Goal: Task Accomplishment & Management: Manage account settings

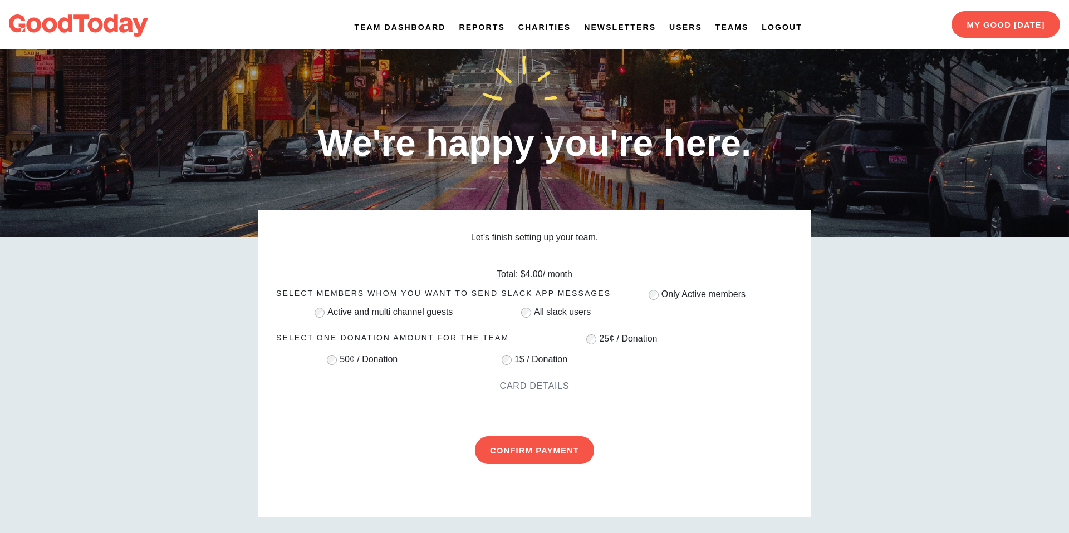
click at [397, 29] on link "Team Dashboard" at bounding box center [400, 28] width 91 height 12
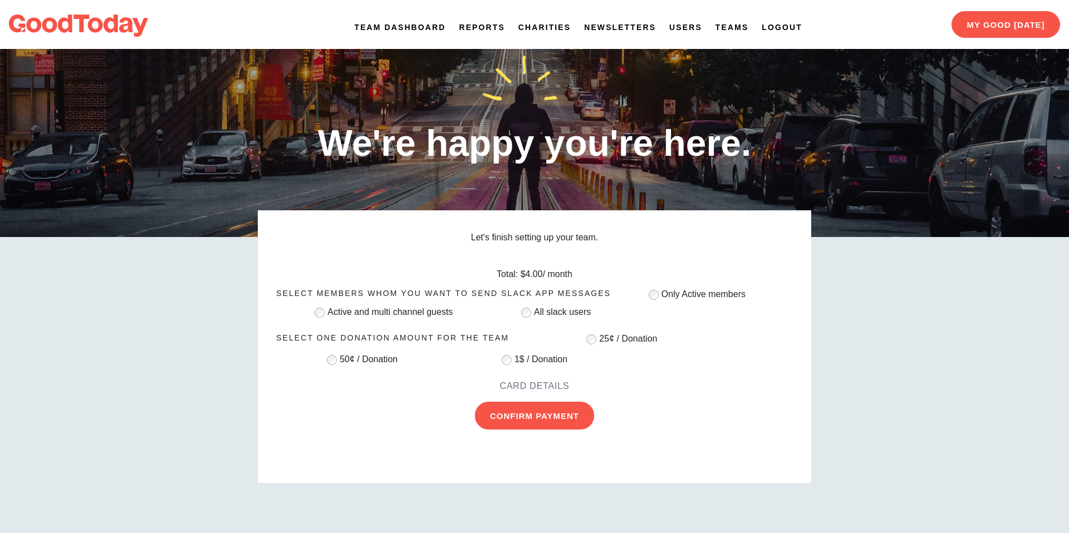
click at [373, 27] on link "Team Dashboard" at bounding box center [400, 28] width 91 height 12
click at [764, 25] on link "Logout" at bounding box center [782, 28] width 40 height 12
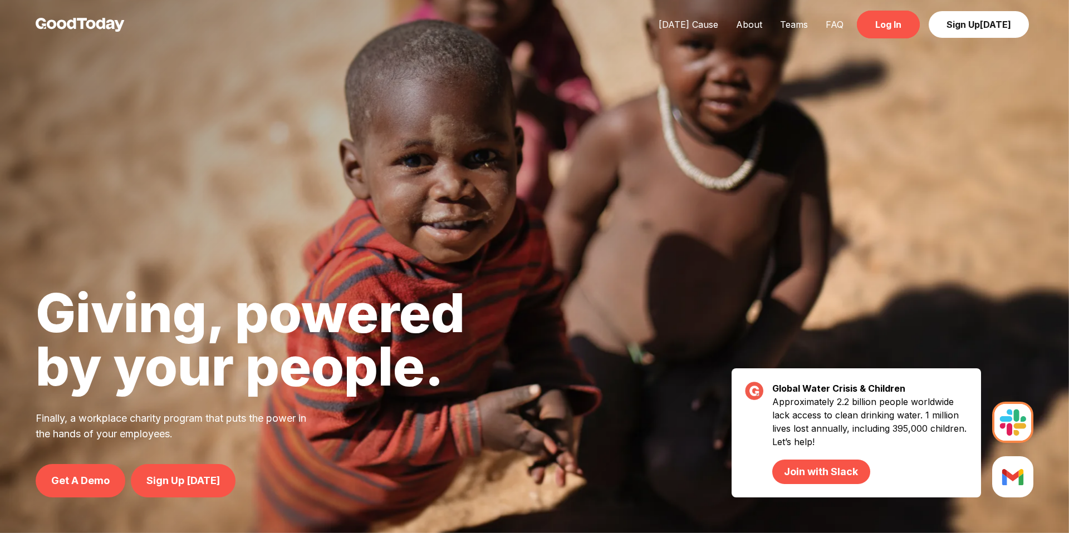
click at [894, 32] on link "Log In" at bounding box center [888, 25] width 63 height 28
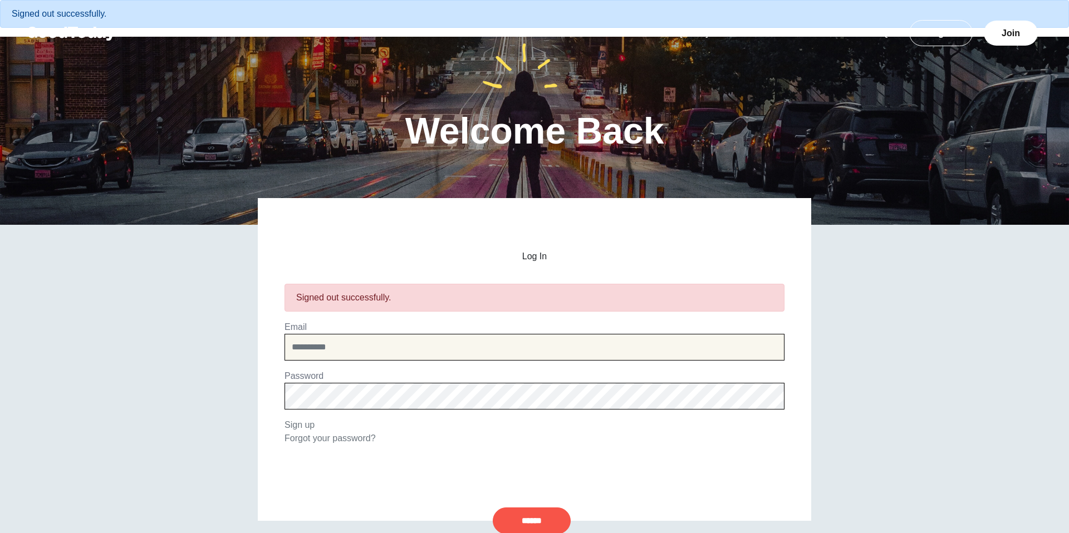
click at [456, 344] on input "email" at bounding box center [535, 347] width 500 height 27
type input "**********"
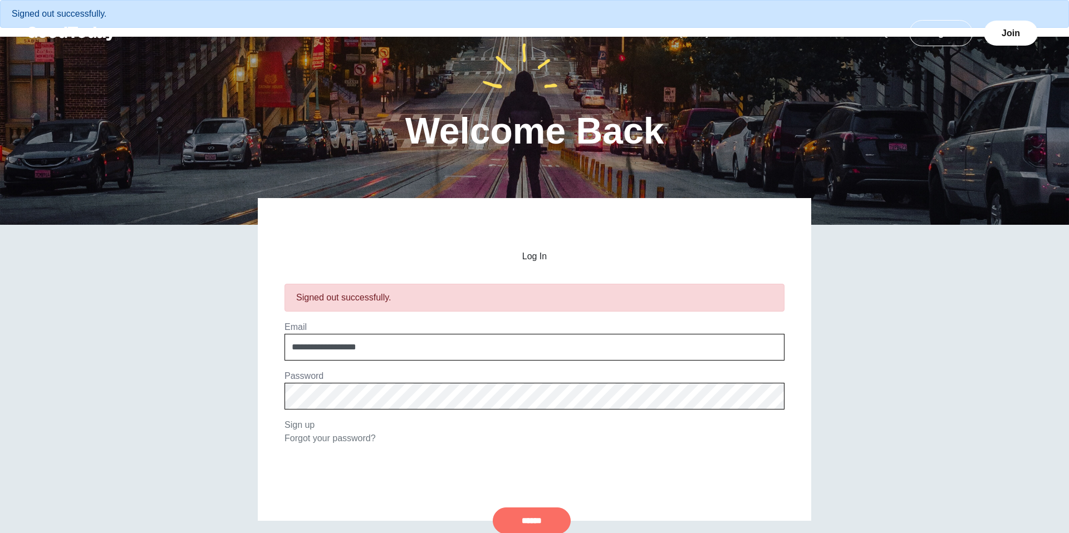
click at [542, 529] on input "******" at bounding box center [532, 521] width 78 height 27
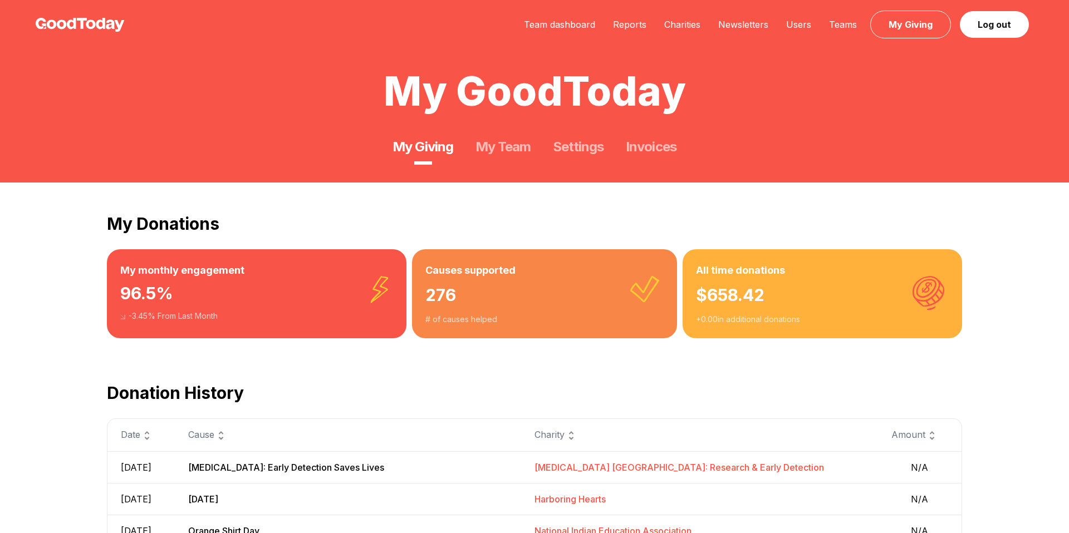
click at [570, 31] on div "Team dashboard Reports Charities Newsletters Users Teams My Giving Log out" at bounding box center [774, 25] width 518 height 14
click at [570, 26] on link "Team dashboard" at bounding box center [559, 24] width 89 height 11
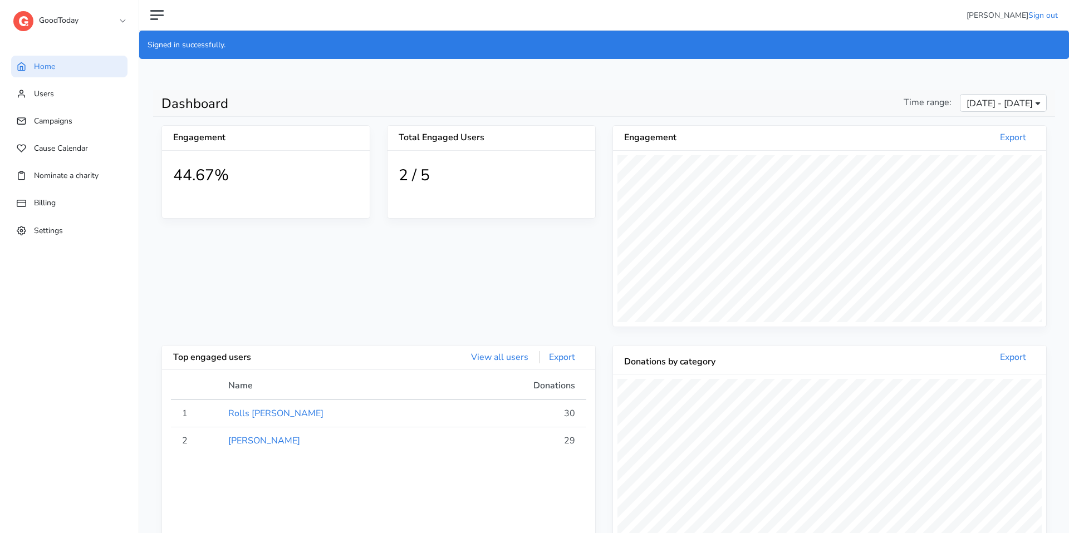
scroll to position [205, 433]
click at [81, 97] on link "Users" at bounding box center [69, 94] width 116 height 22
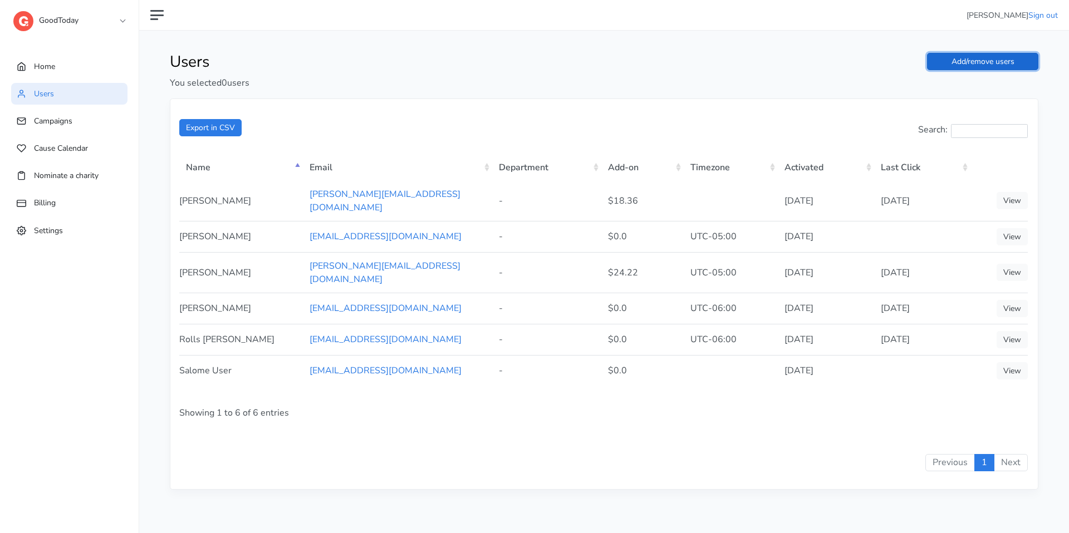
click at [981, 61] on link "Add/remove users" at bounding box center [982, 61] width 111 height 17
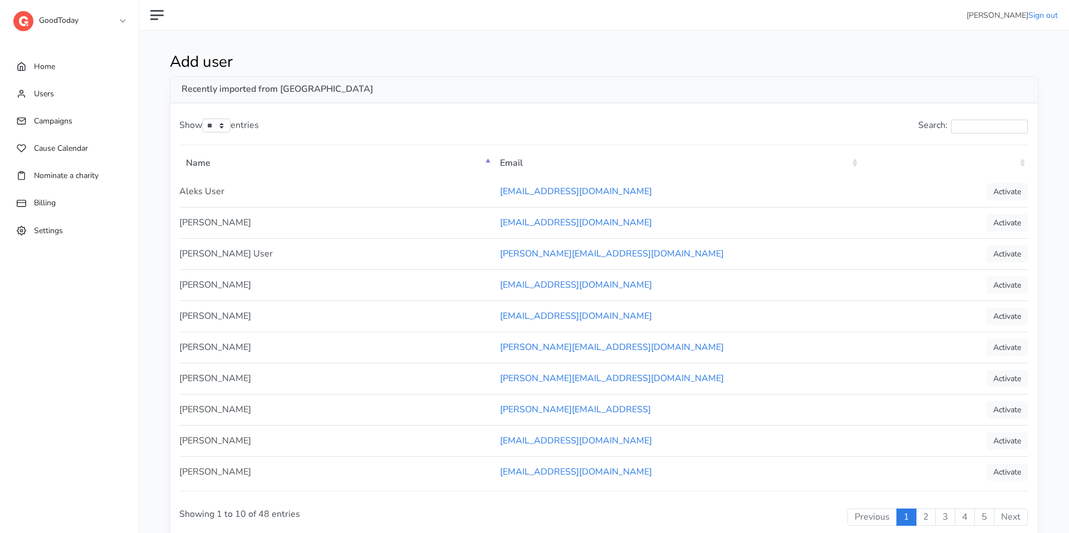
click at [1023, 164] on th ": activate to sort column ascending" at bounding box center [944, 162] width 168 height 28
click at [1023, 164] on th ": activate to sort column descending" at bounding box center [944, 162] width 168 height 28
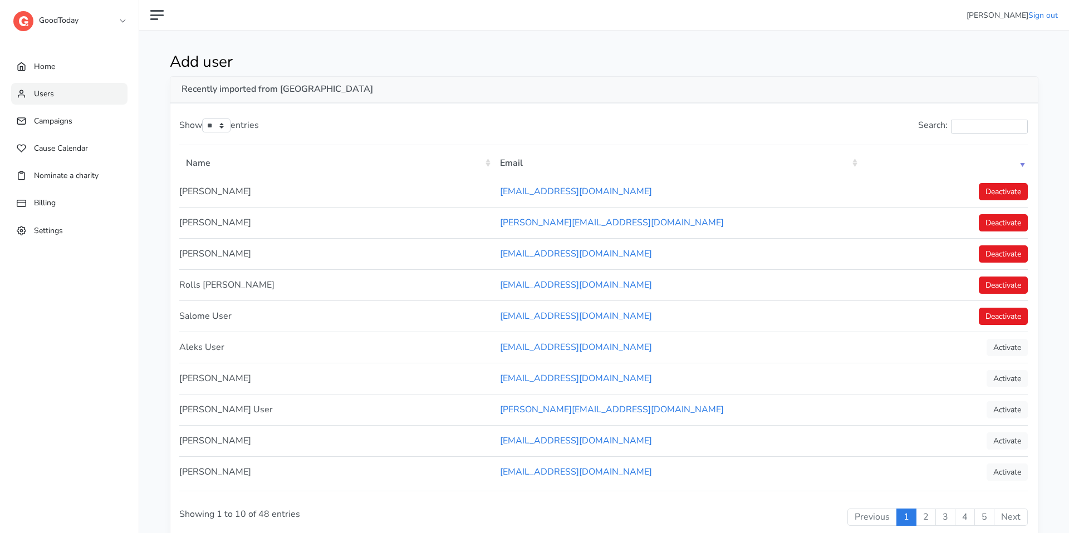
click at [69, 100] on link "Users" at bounding box center [69, 94] width 116 height 22
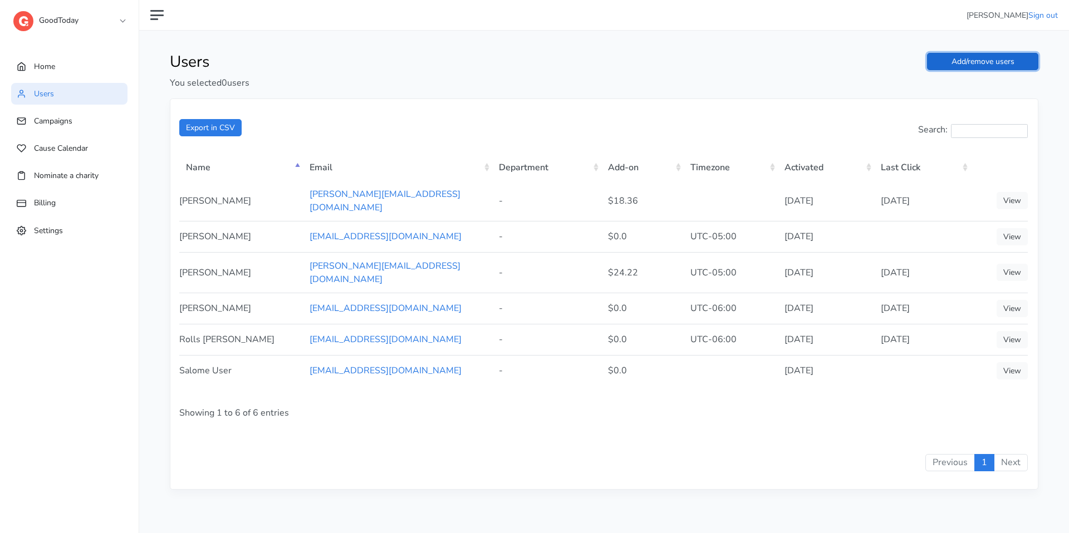
click at [988, 63] on link "Add/remove users" at bounding box center [982, 61] width 111 height 17
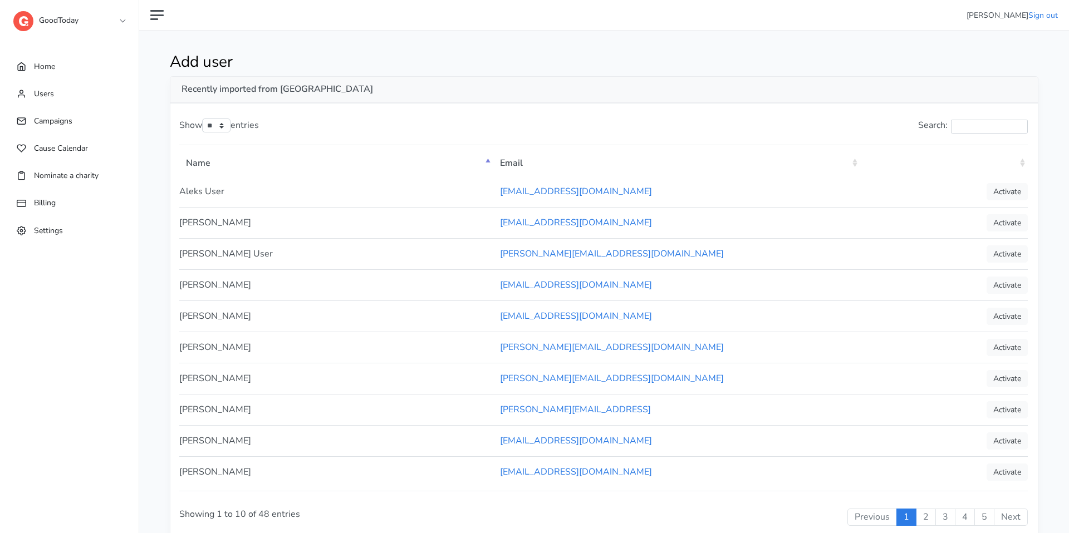
click at [1021, 161] on th ": activate to sort column ascending" at bounding box center [944, 162] width 168 height 28
click at [1022, 163] on th ": activate to sort column descending" at bounding box center [944, 162] width 168 height 28
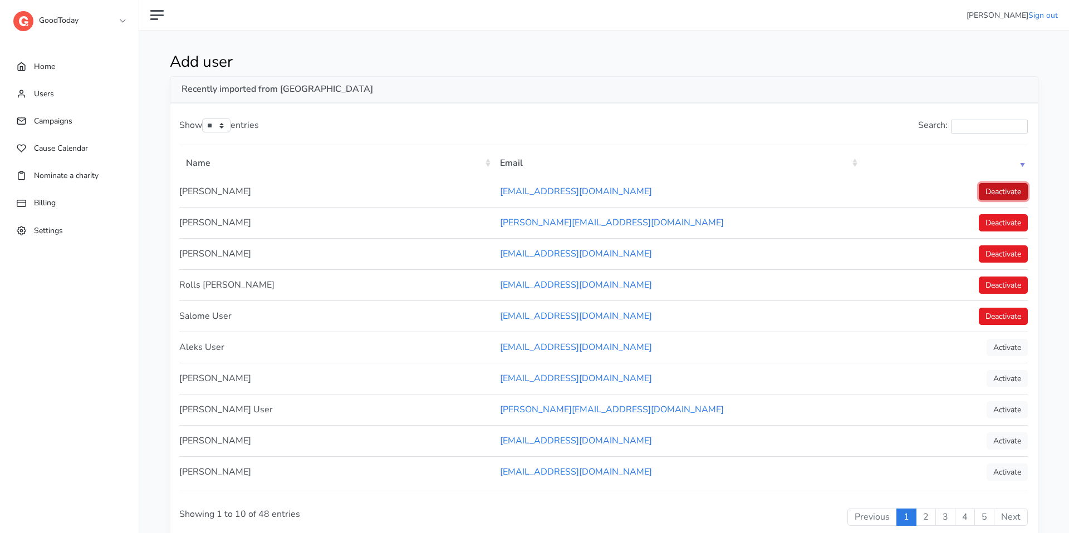
click at [1008, 195] on link "Deactivate" at bounding box center [1003, 191] width 49 height 17
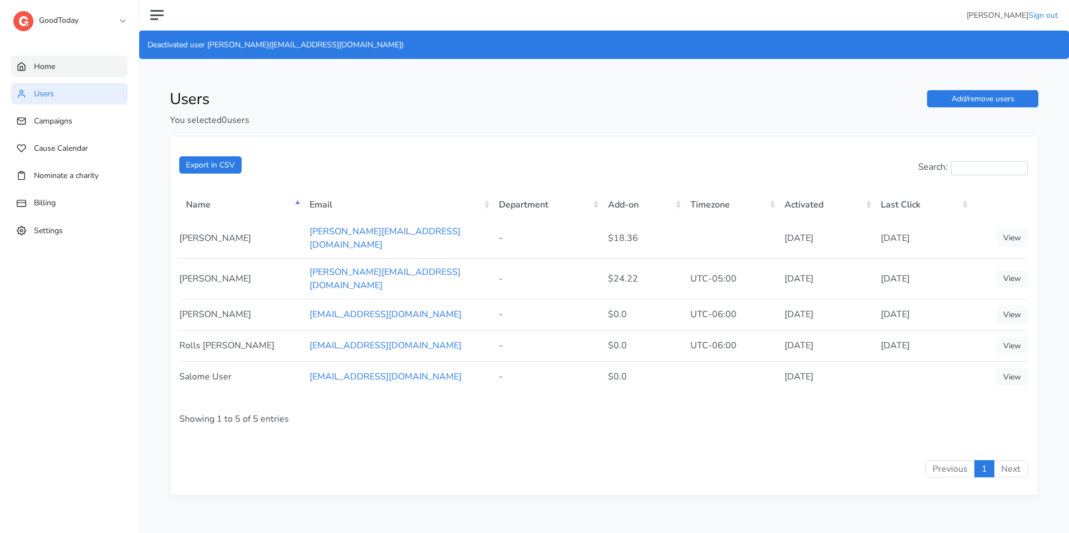
click at [80, 65] on link "Home" at bounding box center [69, 67] width 116 height 22
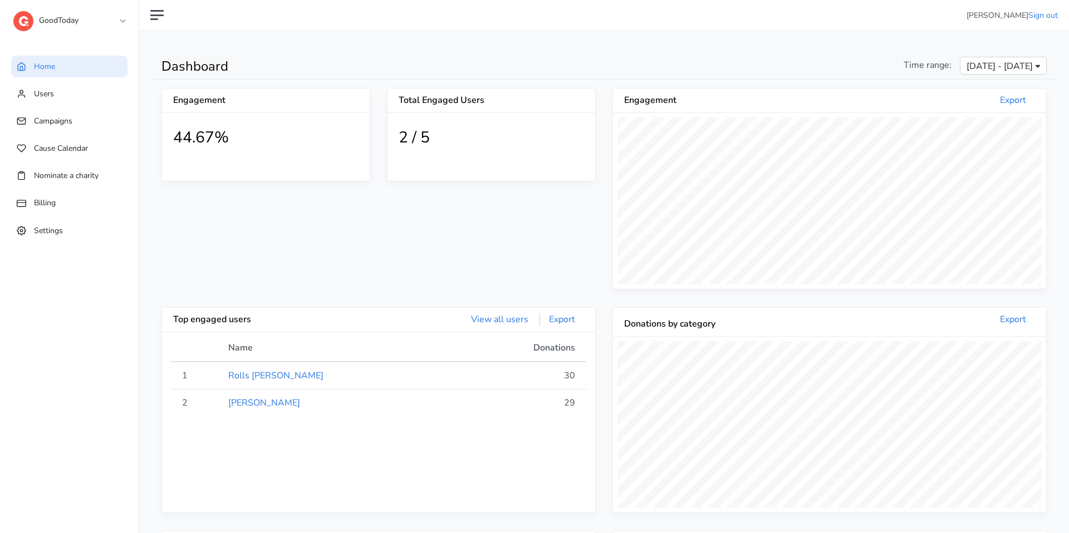
click at [56, 66] on link "Home" at bounding box center [69, 67] width 116 height 22
click at [95, 18] on link "GoodToday" at bounding box center [68, 18] width 111 height 20
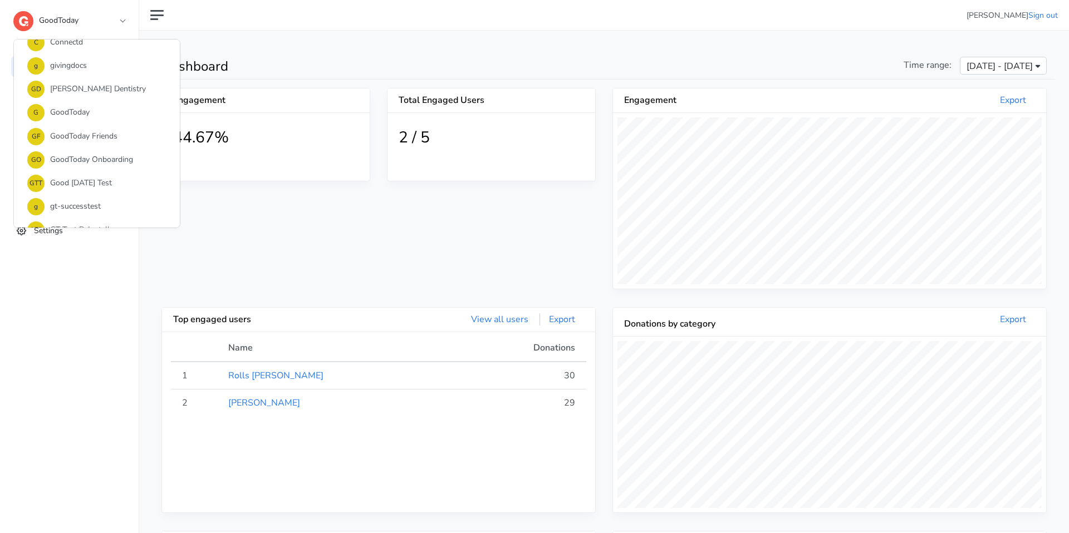
scroll to position [149, 0]
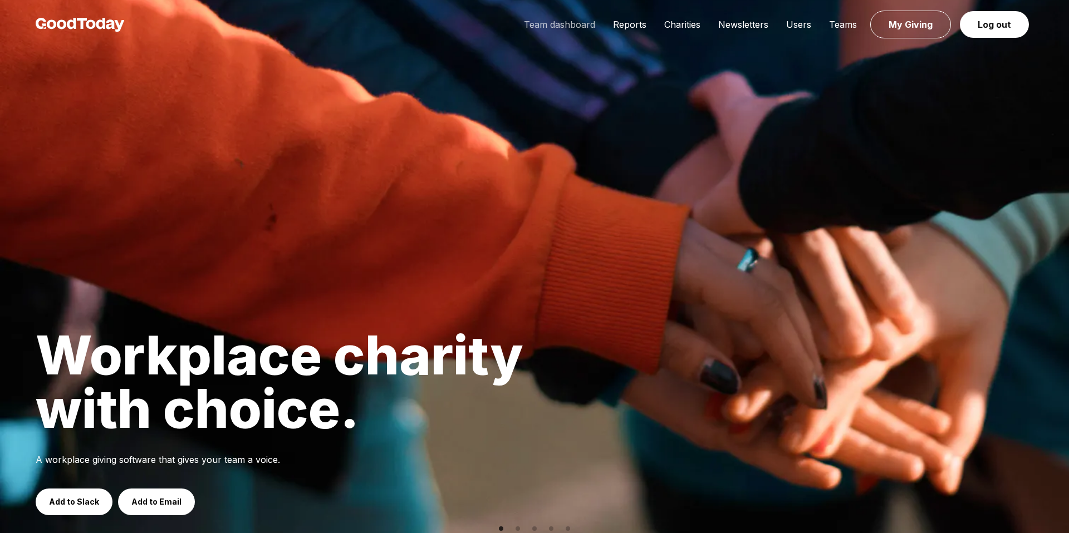
click at [573, 28] on link "Team dashboard" at bounding box center [559, 24] width 89 height 11
